Goal: Information Seeking & Learning: Learn about a topic

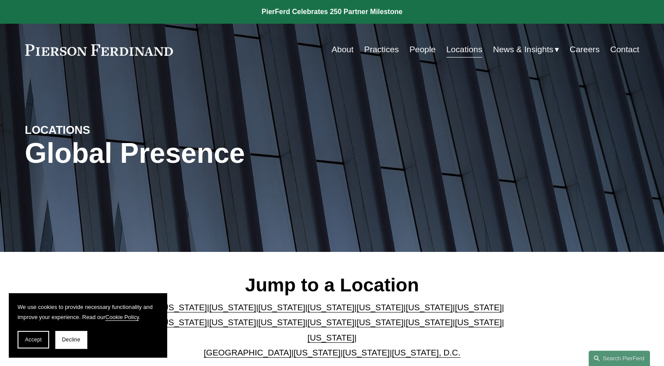
click at [419, 46] on link "People" at bounding box center [423, 49] width 26 height 17
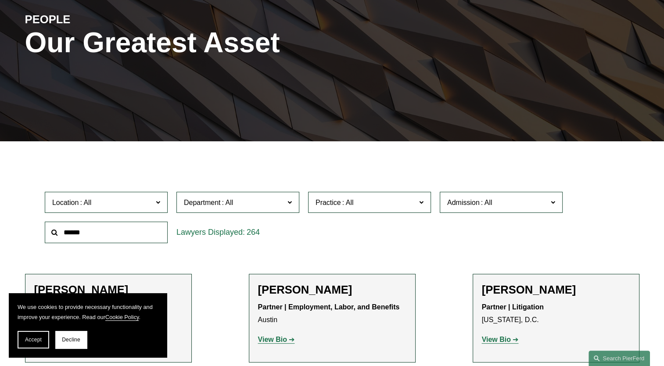
scroll to position [132, 0]
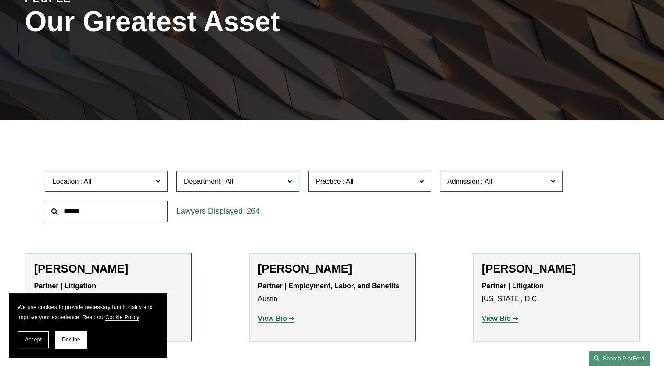
click at [162, 184] on label "Location" at bounding box center [106, 182] width 123 height 22
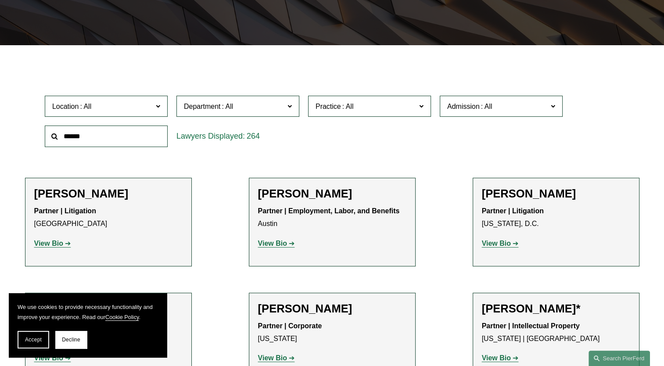
scroll to position [264, 0]
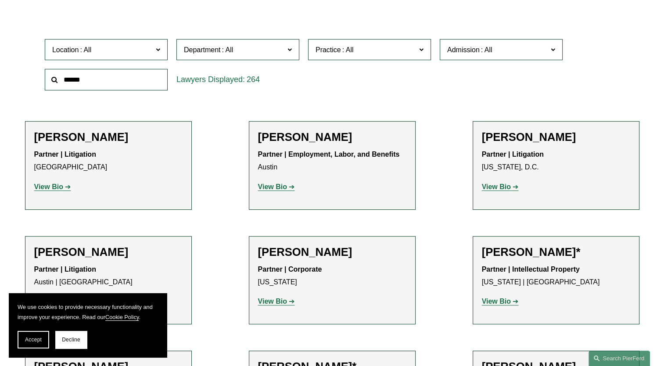
click at [0, 0] on link "Austin" at bounding box center [0, 0] width 0 height 0
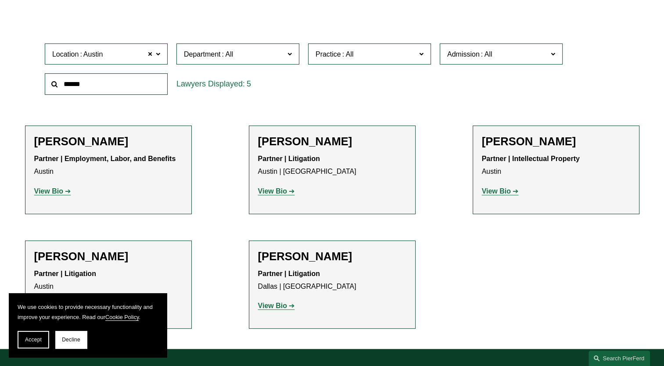
scroll to position [206, 0]
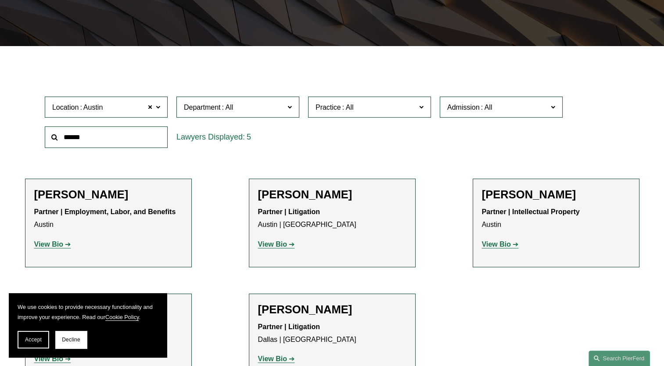
click at [158, 107] on span at bounding box center [158, 106] width 4 height 11
click at [0, 0] on link "[GEOGRAPHIC_DATA]" at bounding box center [0, 0] width 0 height 0
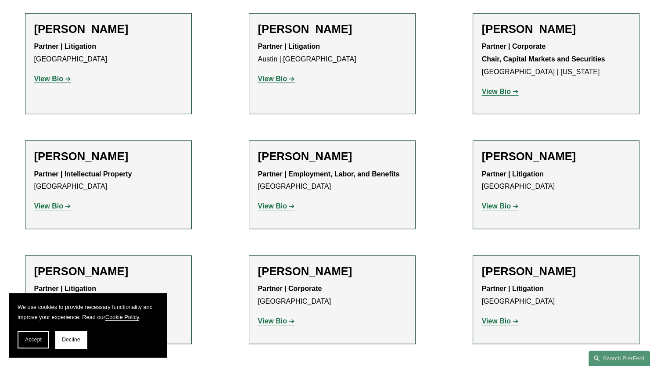
scroll to position [365, 0]
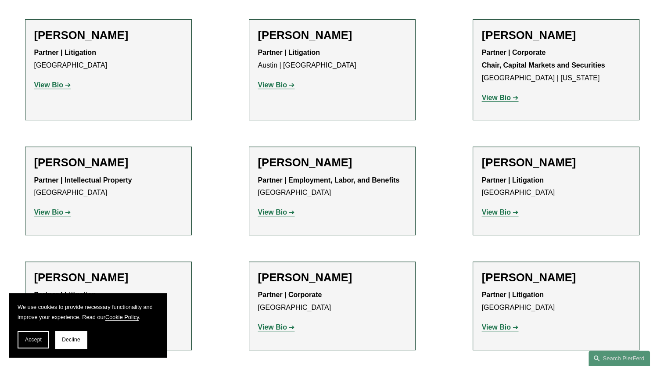
click at [496, 211] on strong "View Bio" at bounding box center [496, 212] width 29 height 7
click at [270, 326] on strong "View Bio" at bounding box center [272, 327] width 29 height 7
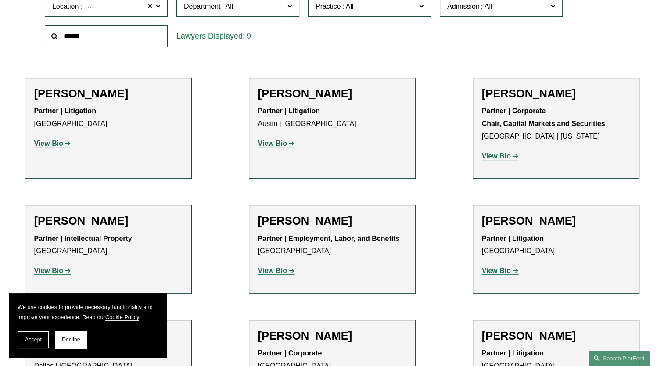
scroll to position [146, 0]
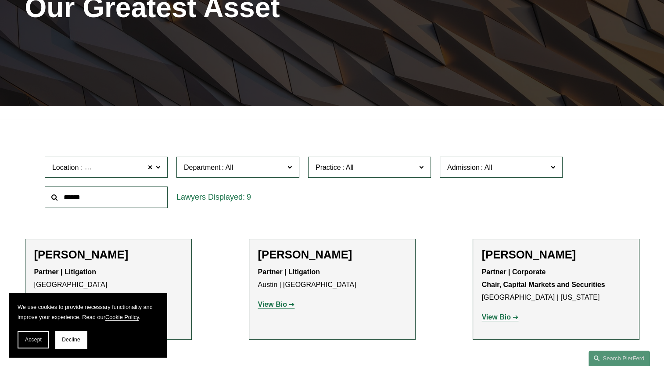
click at [105, 204] on input "text" at bounding box center [106, 198] width 123 height 22
type input "*******"
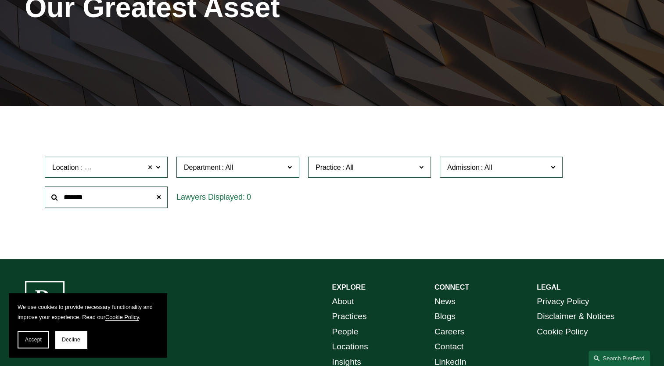
click at [152, 168] on span at bounding box center [150, 167] width 5 height 11
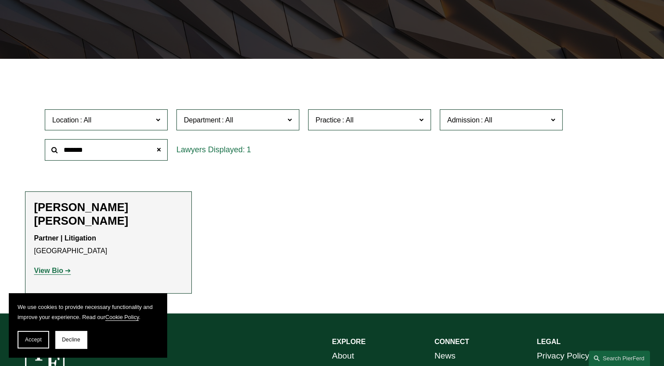
scroll to position [234, 0]
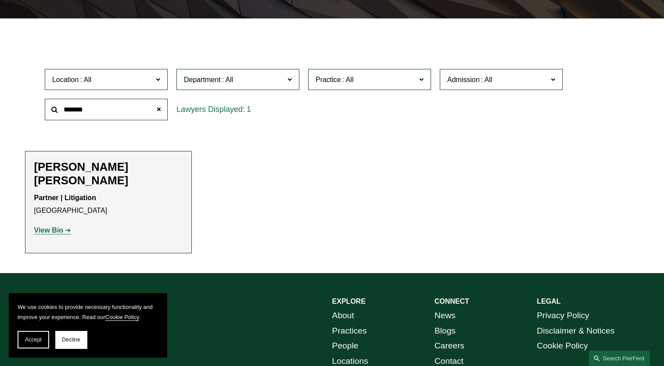
click at [56, 227] on strong "View Bio" at bounding box center [48, 230] width 29 height 7
click at [159, 108] on span at bounding box center [159, 110] width 18 height 18
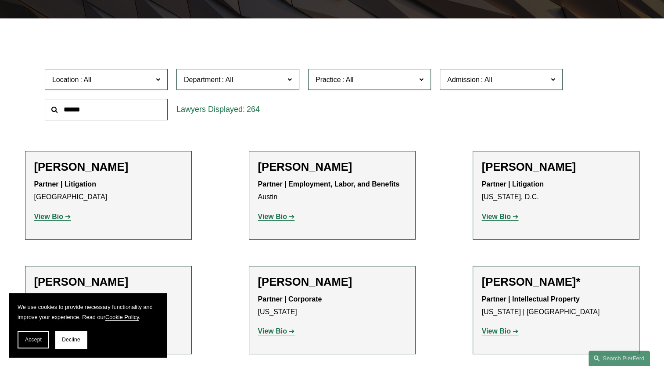
click at [157, 80] on span at bounding box center [158, 78] width 4 height 11
click at [0, 0] on link "[GEOGRAPHIC_DATA]" at bounding box center [0, 0] width 0 height 0
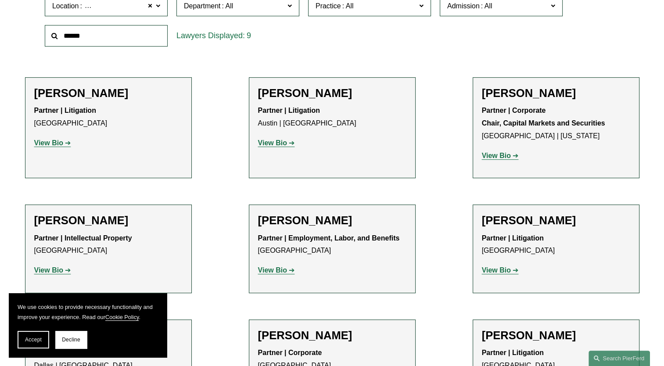
scroll to position [294, 0]
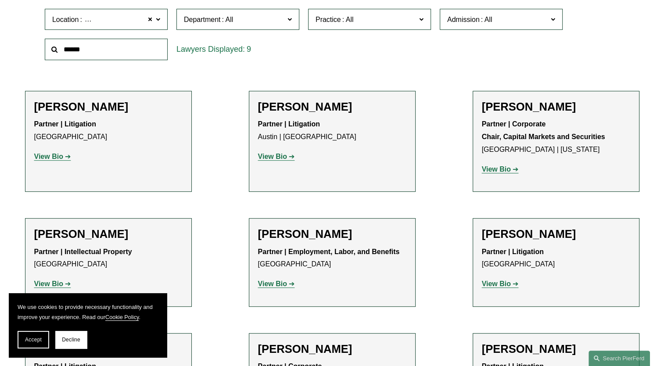
click at [67, 159] on link "View Bio" at bounding box center [52, 156] width 37 height 7
click at [271, 159] on strong "View Bio" at bounding box center [272, 156] width 29 height 7
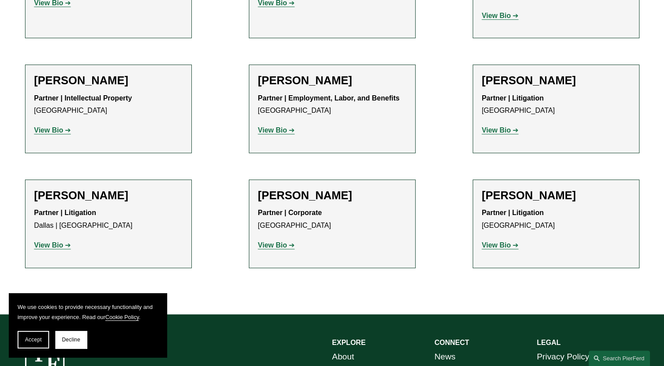
scroll to position [469, 0]
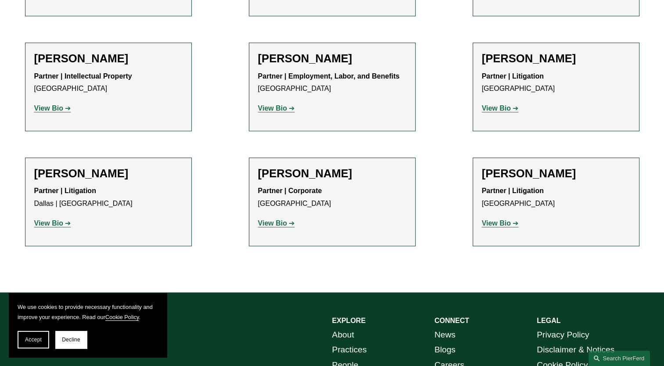
click at [501, 227] on strong "View Bio" at bounding box center [496, 223] width 29 height 7
click at [60, 224] on strong "View Bio" at bounding box center [48, 223] width 29 height 7
click at [61, 110] on strong "View Bio" at bounding box center [48, 108] width 29 height 7
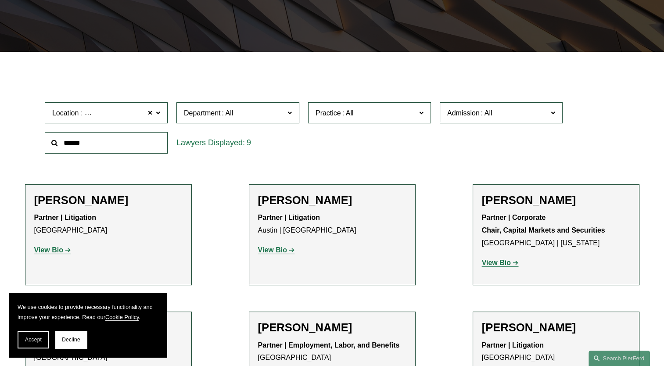
scroll to position [206, 0]
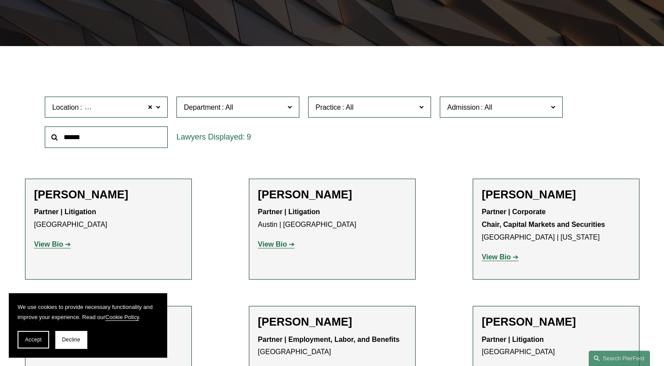
click at [318, 62] on div "Filter Location Dallas Dallas All Atlanta Austin Bellevue Boston Charlotte Chic…" at bounding box center [332, 307] width 664 height 497
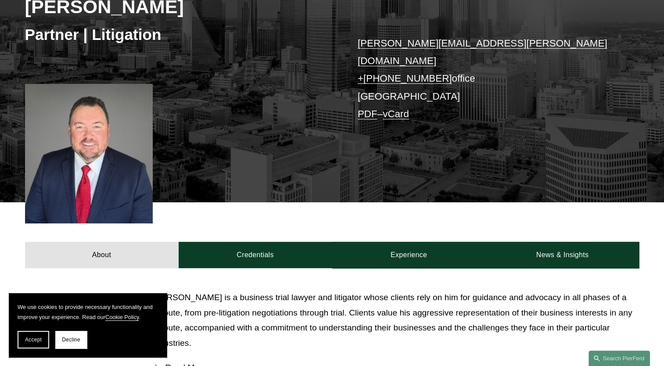
scroll to position [132, 0]
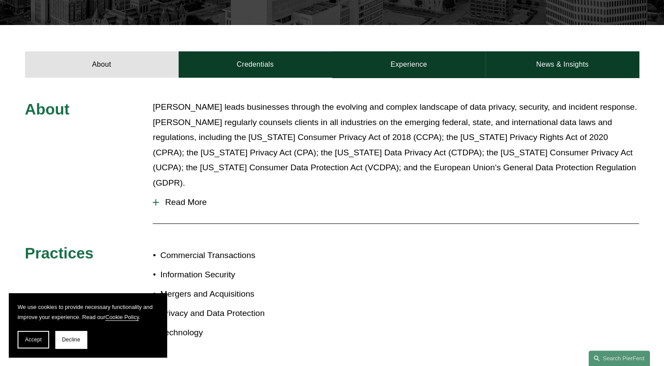
scroll to position [264, 0]
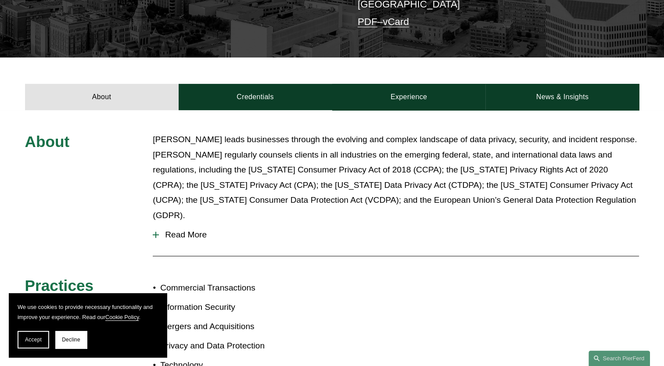
click at [157, 232] on div at bounding box center [156, 235] width 6 height 6
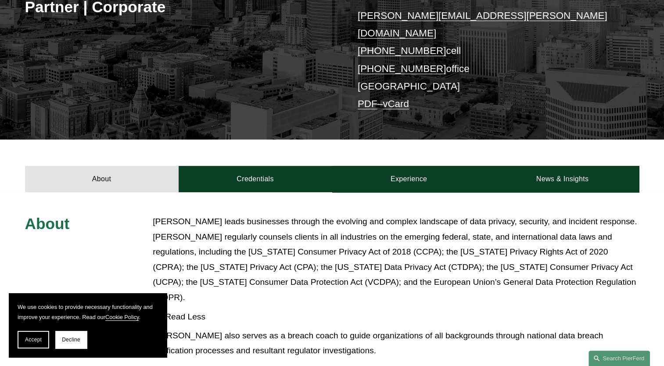
scroll to position [88, 0]
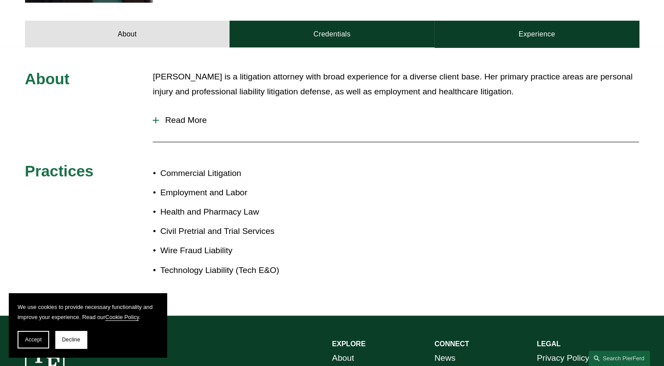
scroll to position [395, 0]
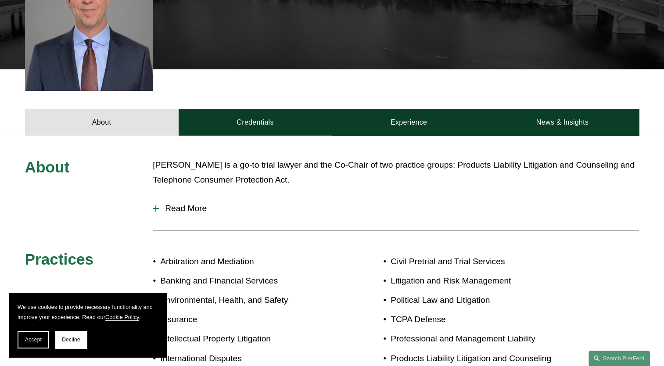
scroll to position [307, 0]
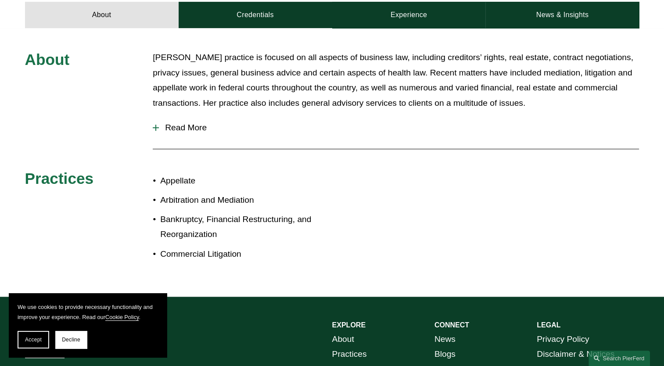
scroll to position [351, 0]
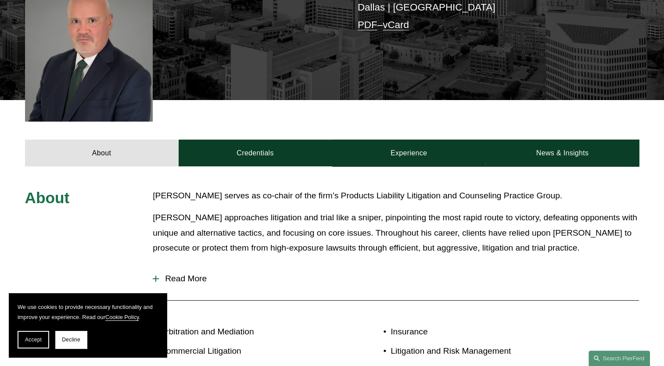
scroll to position [264, 0]
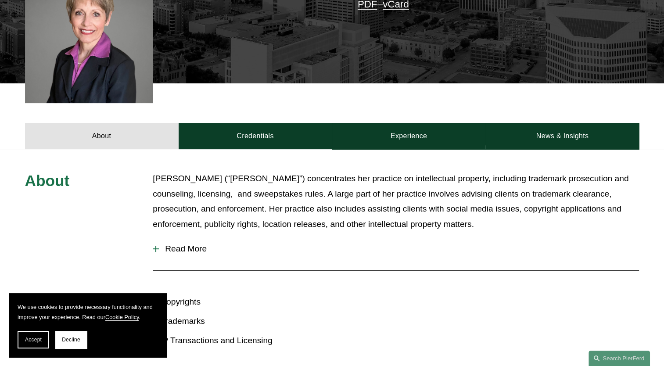
scroll to position [176, 0]
